Goal: Task Accomplishment & Management: Use online tool/utility

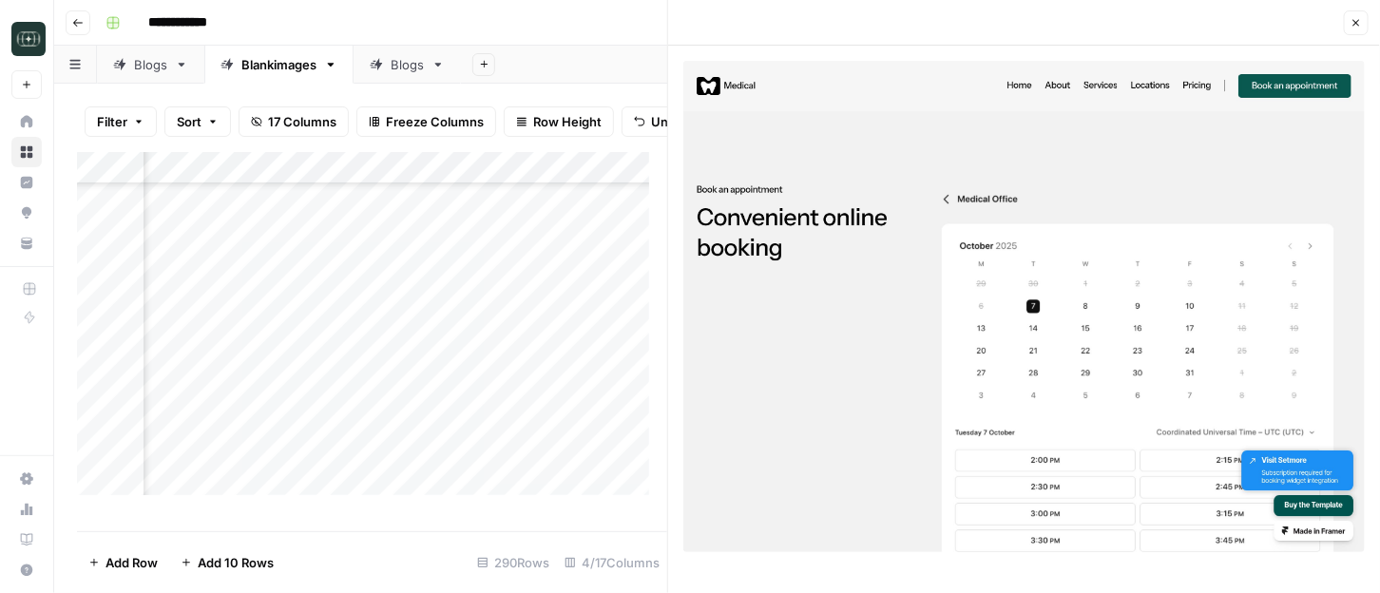
scroll to position [8938, 276]
click at [438, 456] on div "Add Column" at bounding box center [372, 332] width 591 height 361
click at [610, 338] on div "Add Column" at bounding box center [372, 332] width 591 height 361
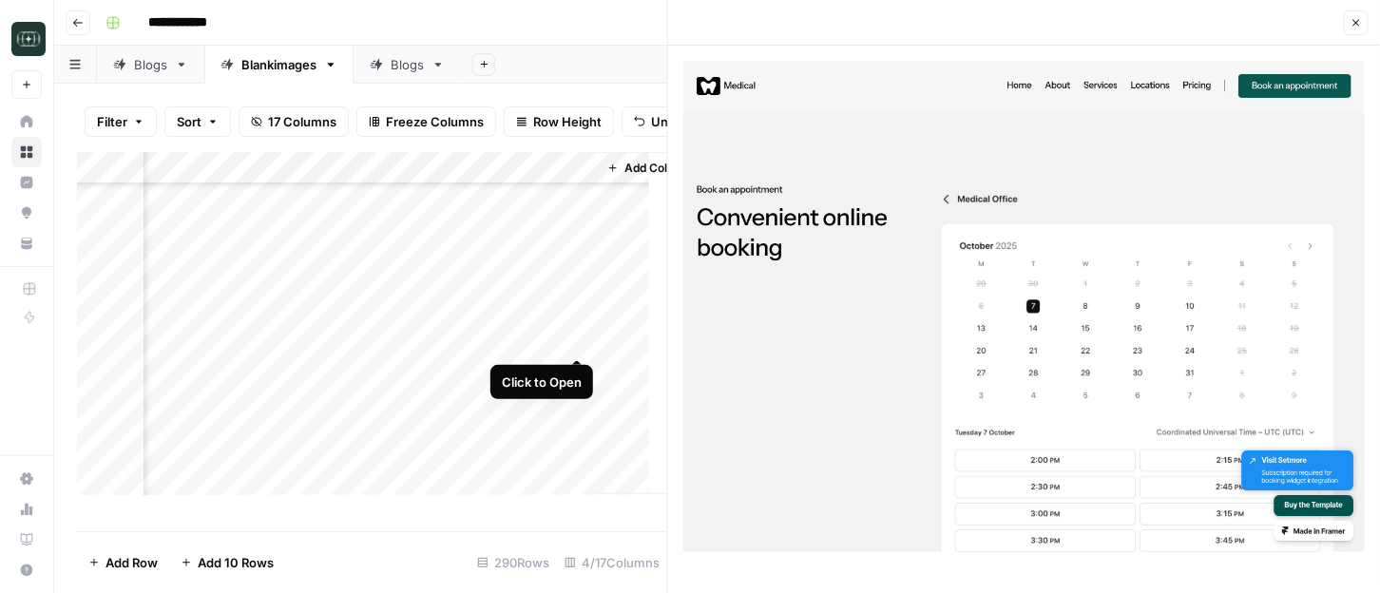
click at [584, 338] on div "Add Column" at bounding box center [372, 332] width 591 height 361
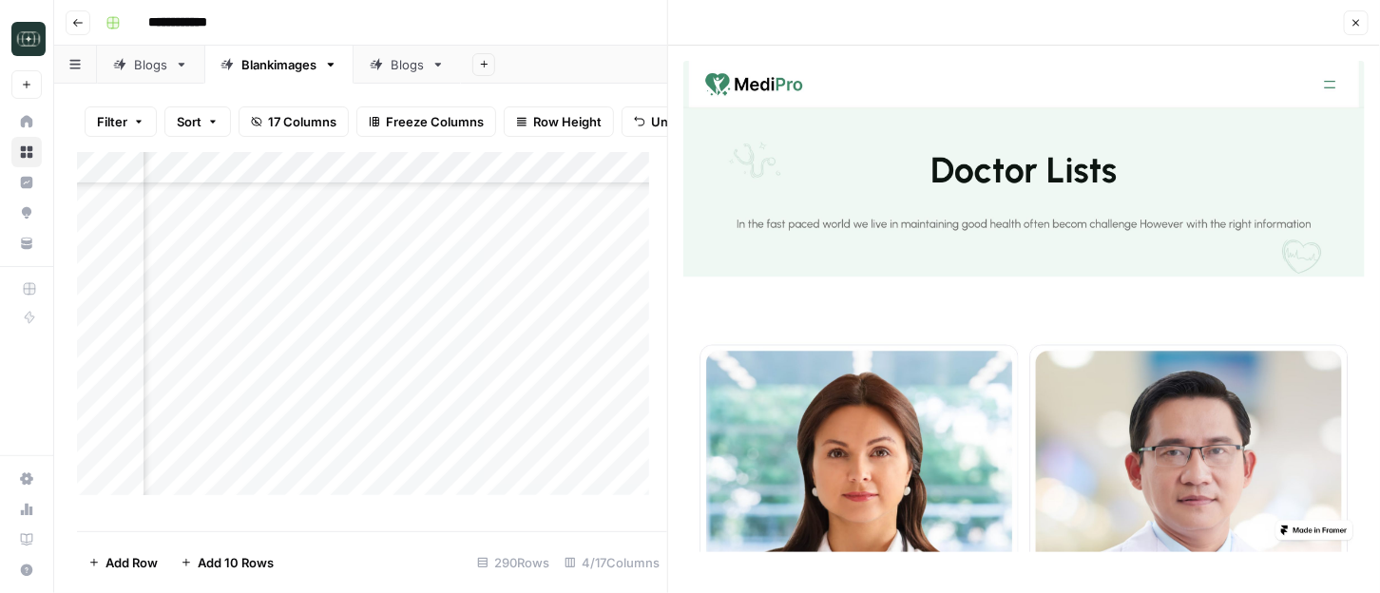
scroll to position [9057, 264]
click at [264, 370] on div "Add Column" at bounding box center [372, 332] width 591 height 361
click at [262, 371] on div "Add Column" at bounding box center [372, 332] width 591 height 361
type textarea "**********"
click at [446, 368] on div "Add Column" at bounding box center [372, 332] width 591 height 361
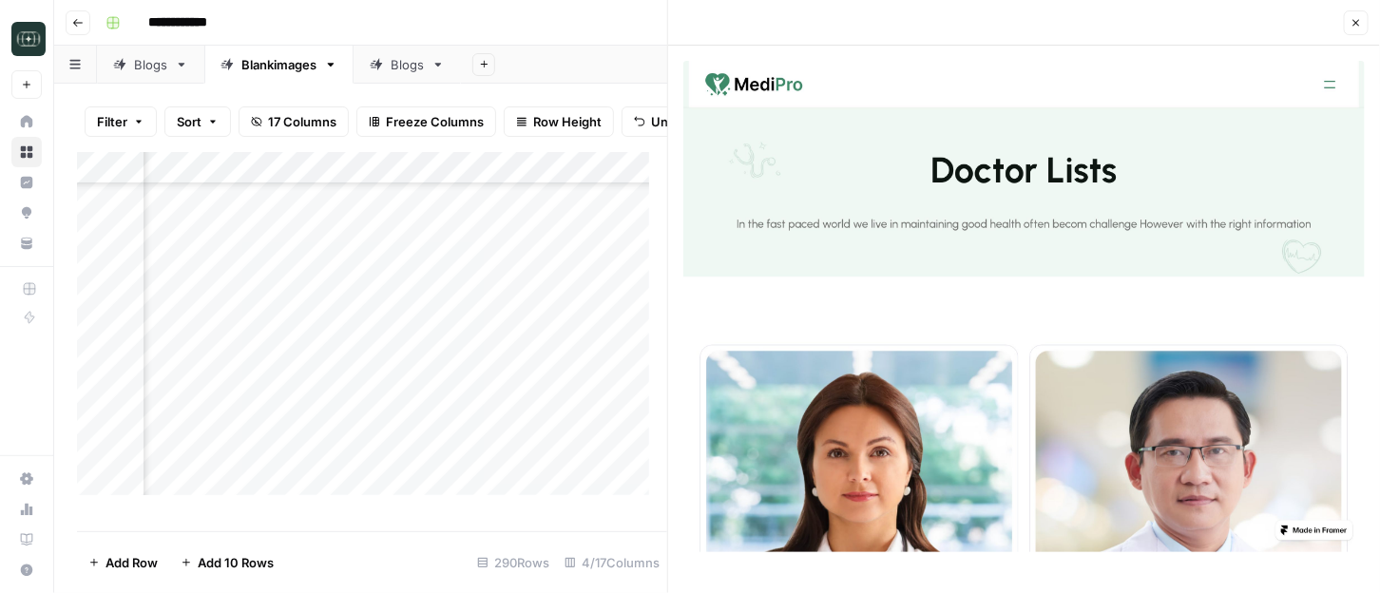
click at [245, 402] on div "Add Column" at bounding box center [372, 332] width 591 height 361
click at [450, 402] on div "Add Column" at bounding box center [372, 332] width 591 height 361
click at [550, 372] on div "Add Column" at bounding box center [372, 332] width 591 height 361
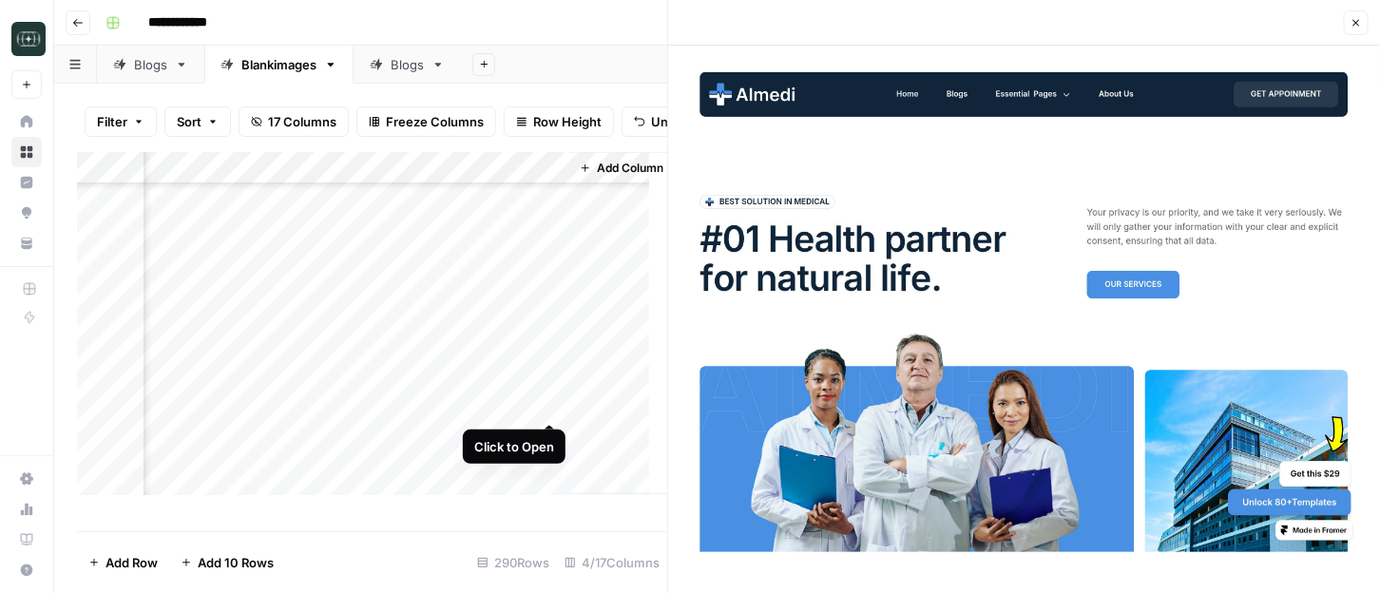
click at [490, 406] on div "Add Column" at bounding box center [372, 332] width 591 height 361
click at [548, 401] on div "Add Column" at bounding box center [372, 332] width 591 height 361
